Goal: Information Seeking & Learning: Learn about a topic

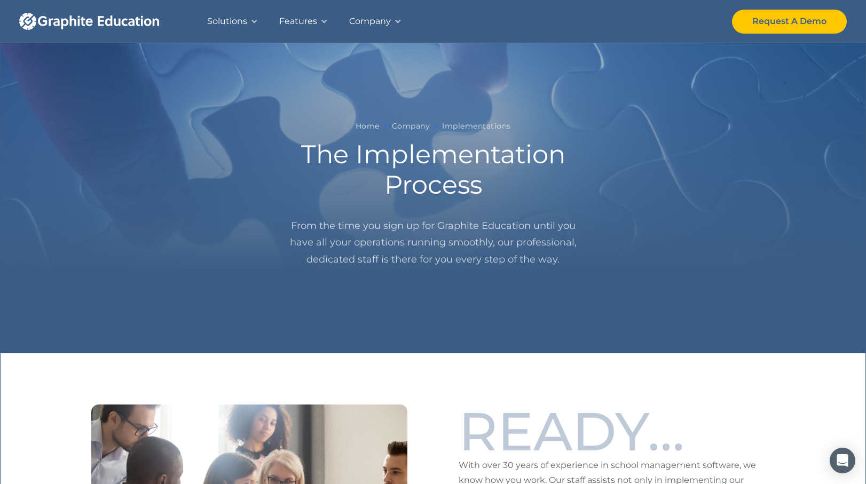
scroll to position [354, 0]
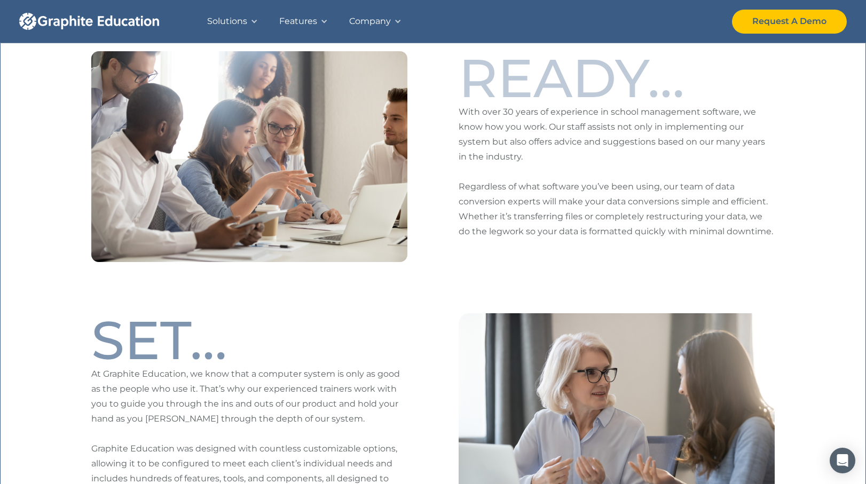
click at [358, 22] on div "Company" at bounding box center [370, 21] width 42 height 15
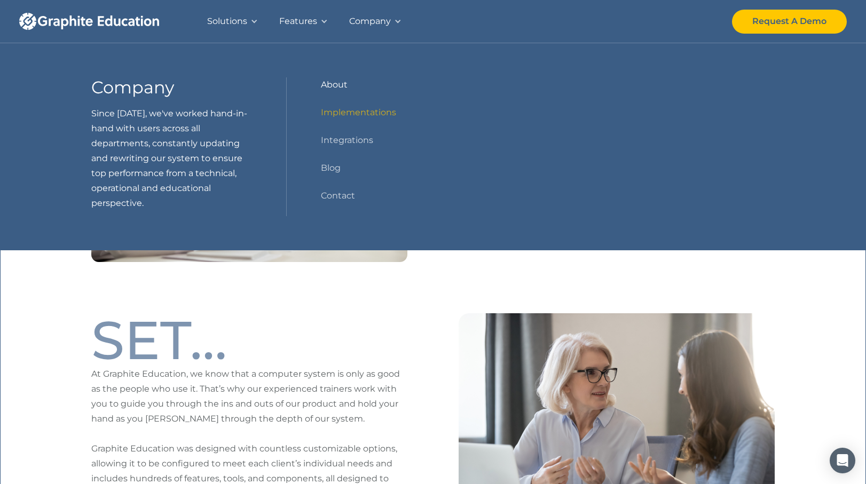
click at [332, 77] on link "About" at bounding box center [334, 84] width 27 height 15
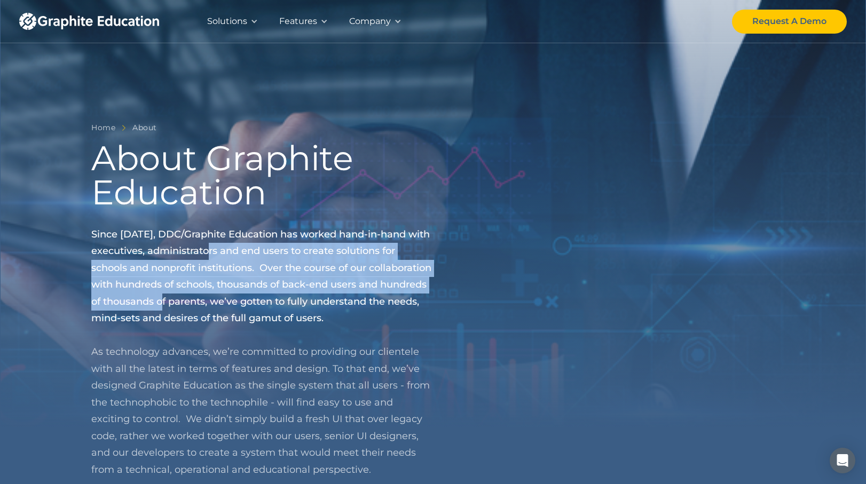
drag, startPoint x: 217, startPoint y: 257, endPoint x: 242, endPoint y: 300, distance: 49.1
click at [242, 300] on p "Since 1995, DDC/Graphite Education has worked hand-in-hand with executives, adm…" at bounding box center [262, 352] width 342 height 253
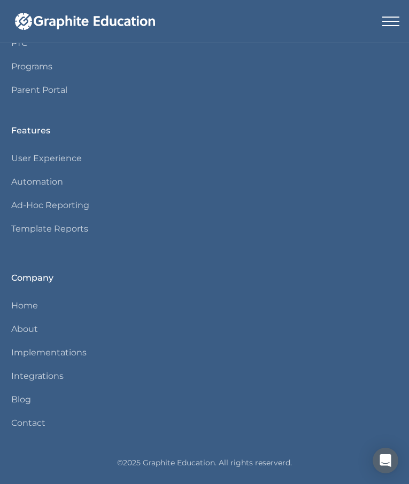
scroll to position [1268, 0]
click at [28, 327] on link "About" at bounding box center [24, 328] width 27 height 15
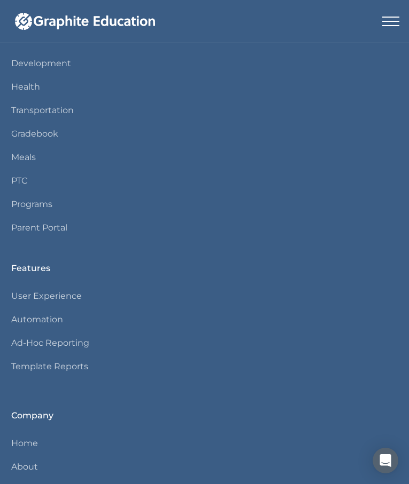
scroll to position [1318, 0]
